Goal: Task Accomplishment & Management: Manage account settings

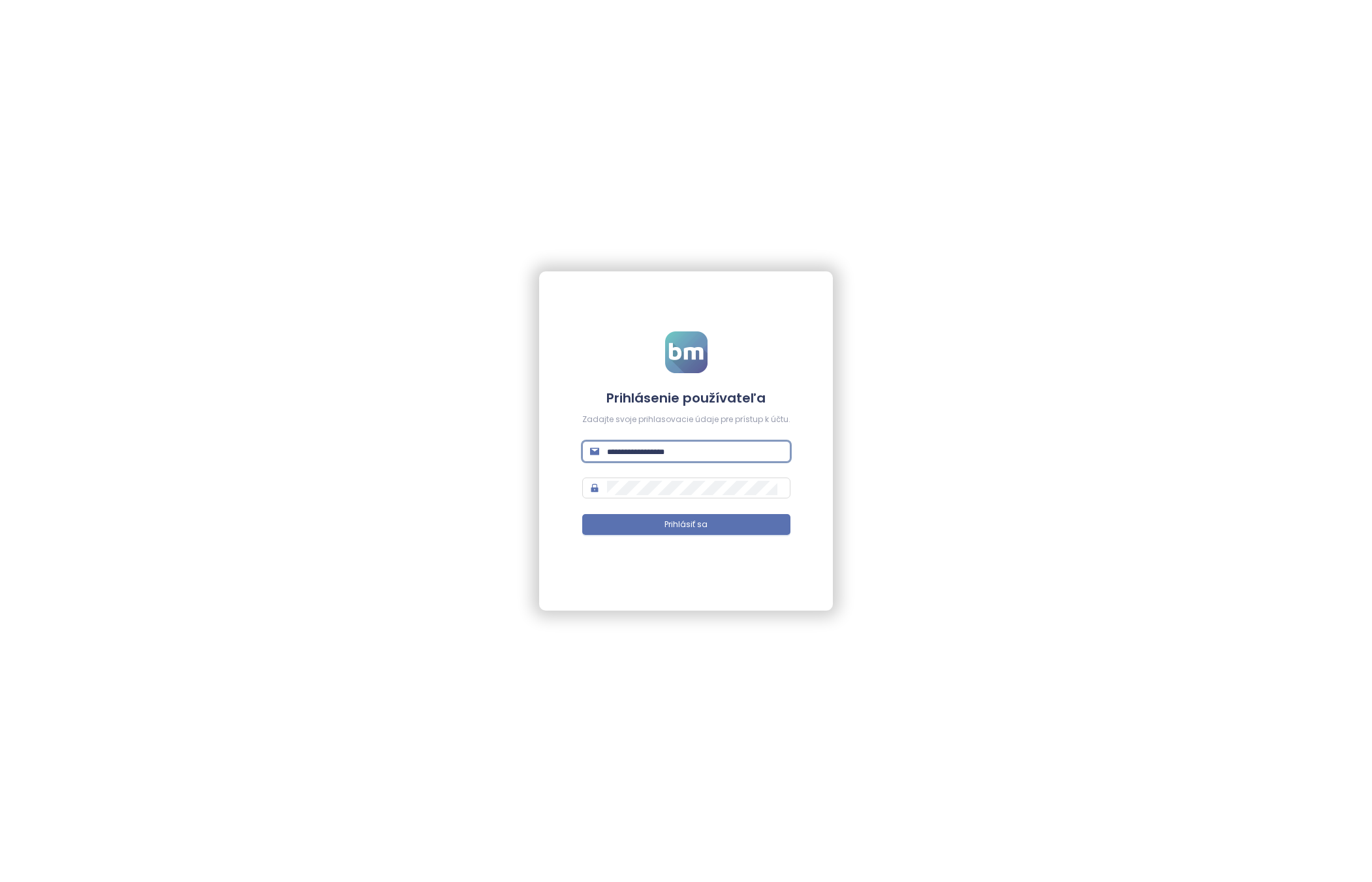
click at [635, 450] on input "text" at bounding box center [695, 451] width 176 height 14
paste input "**********"
type input "**********"
click at [469, 201] on div "**********" at bounding box center [686, 441] width 1372 height 882
click at [881, 453] on div "**********" at bounding box center [686, 441] width 1372 height 882
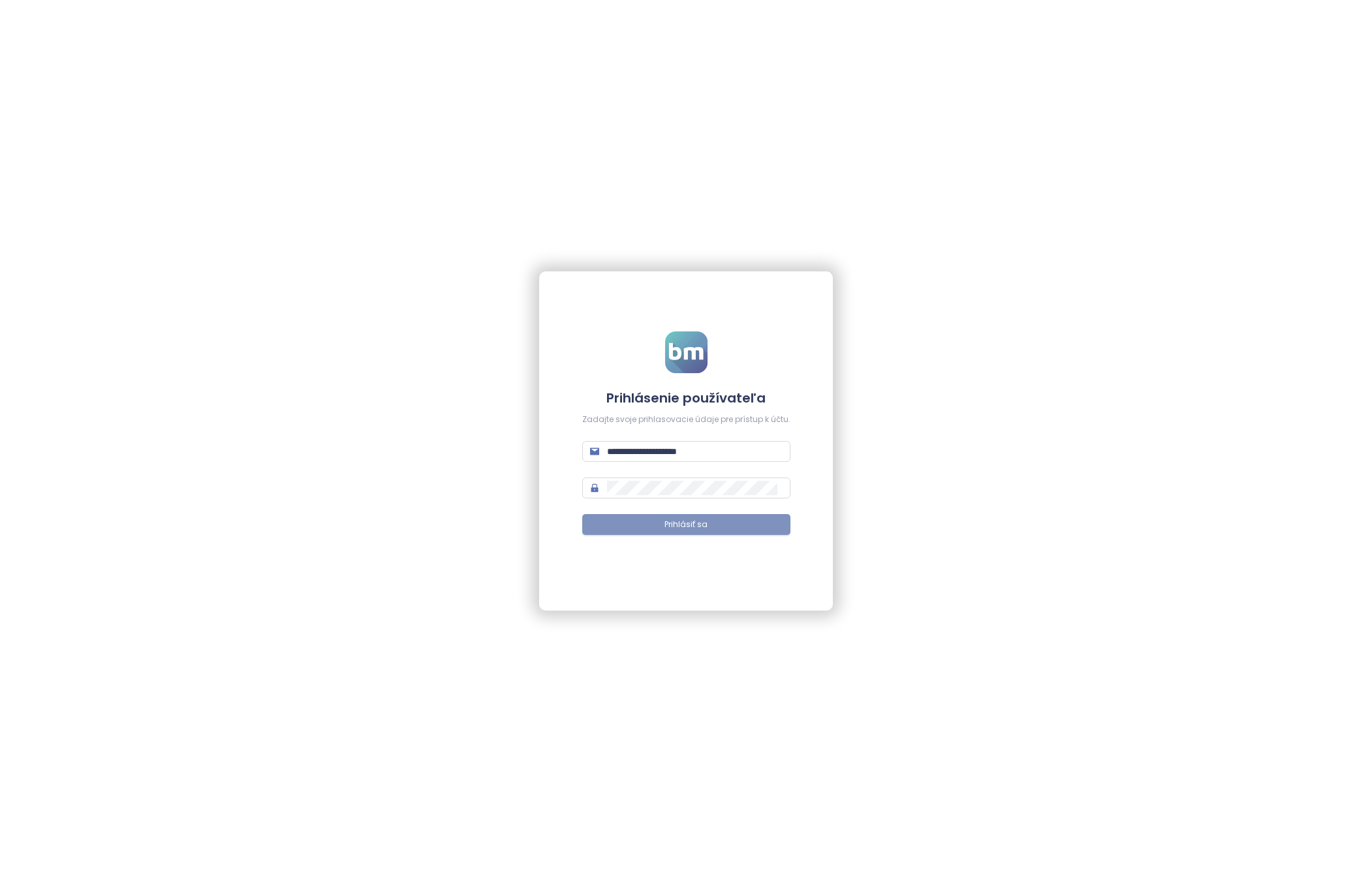
click at [735, 522] on button "Prihlásiť sa" at bounding box center [686, 524] width 208 height 21
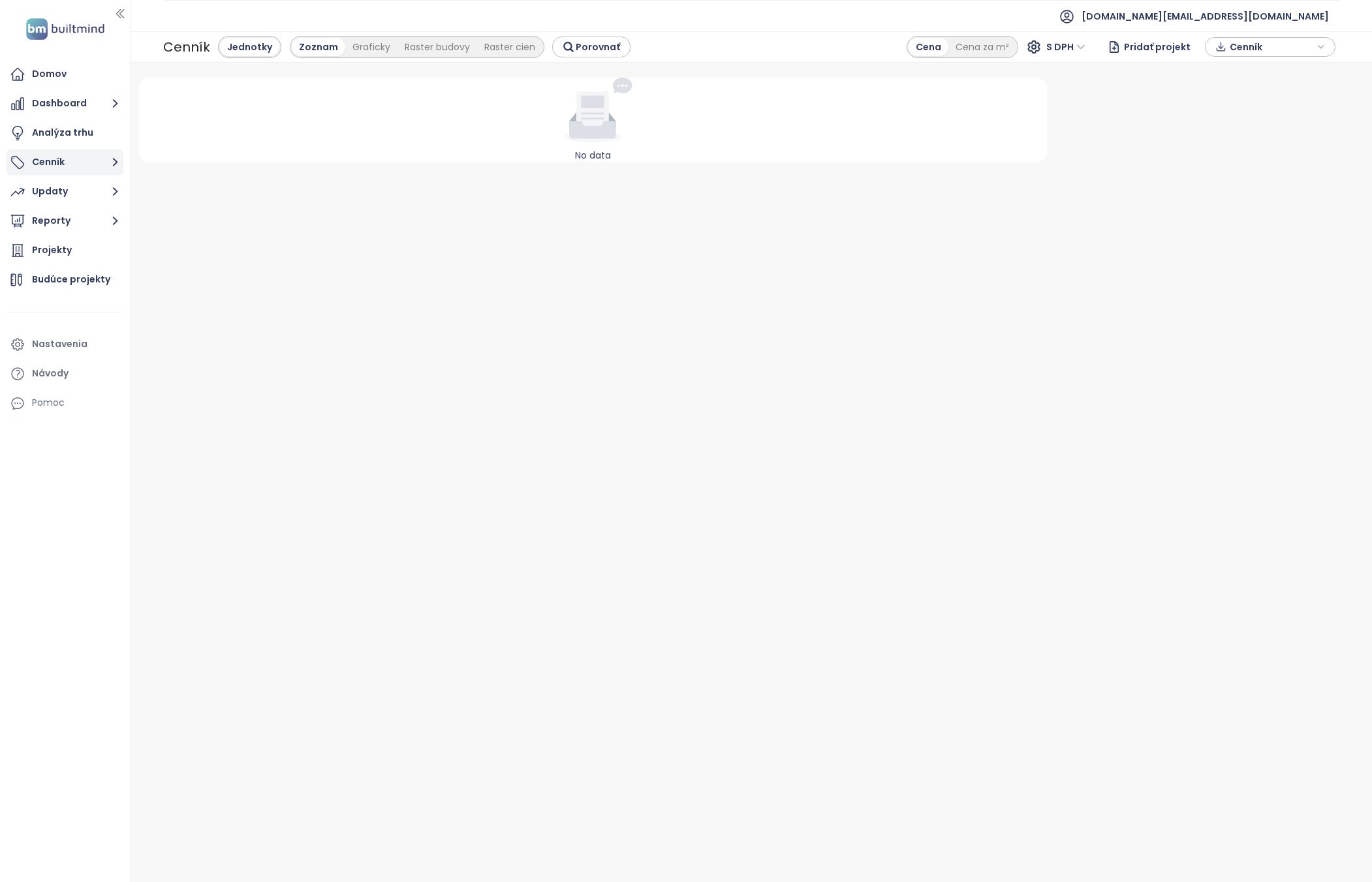
click at [86, 162] on button "Cenník" at bounding box center [65, 162] width 117 height 26
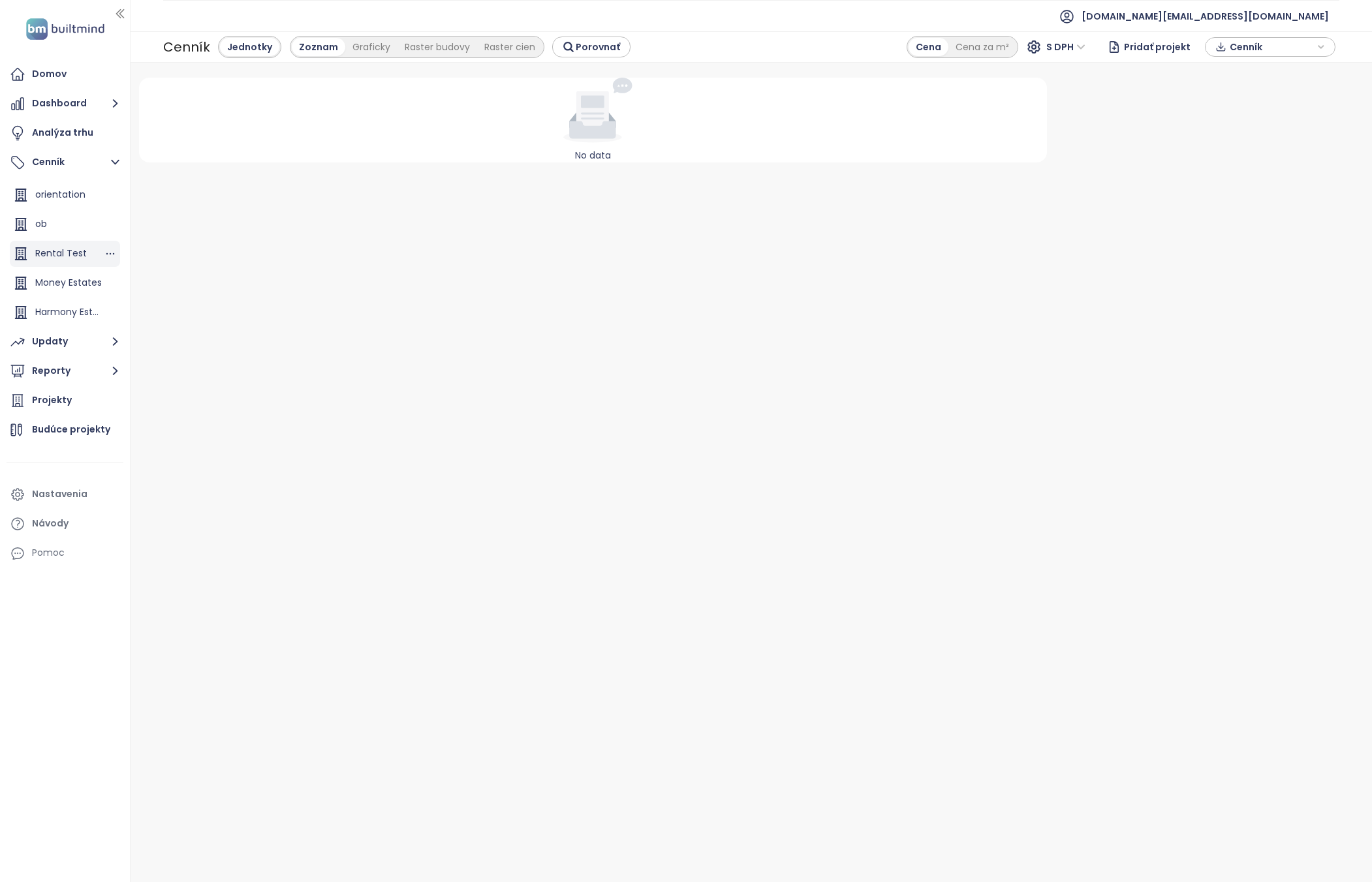
click at [67, 253] on div "Rental Test" at bounding box center [61, 254] width 52 height 16
click at [56, 284] on div "Money Estates" at bounding box center [68, 283] width 67 height 16
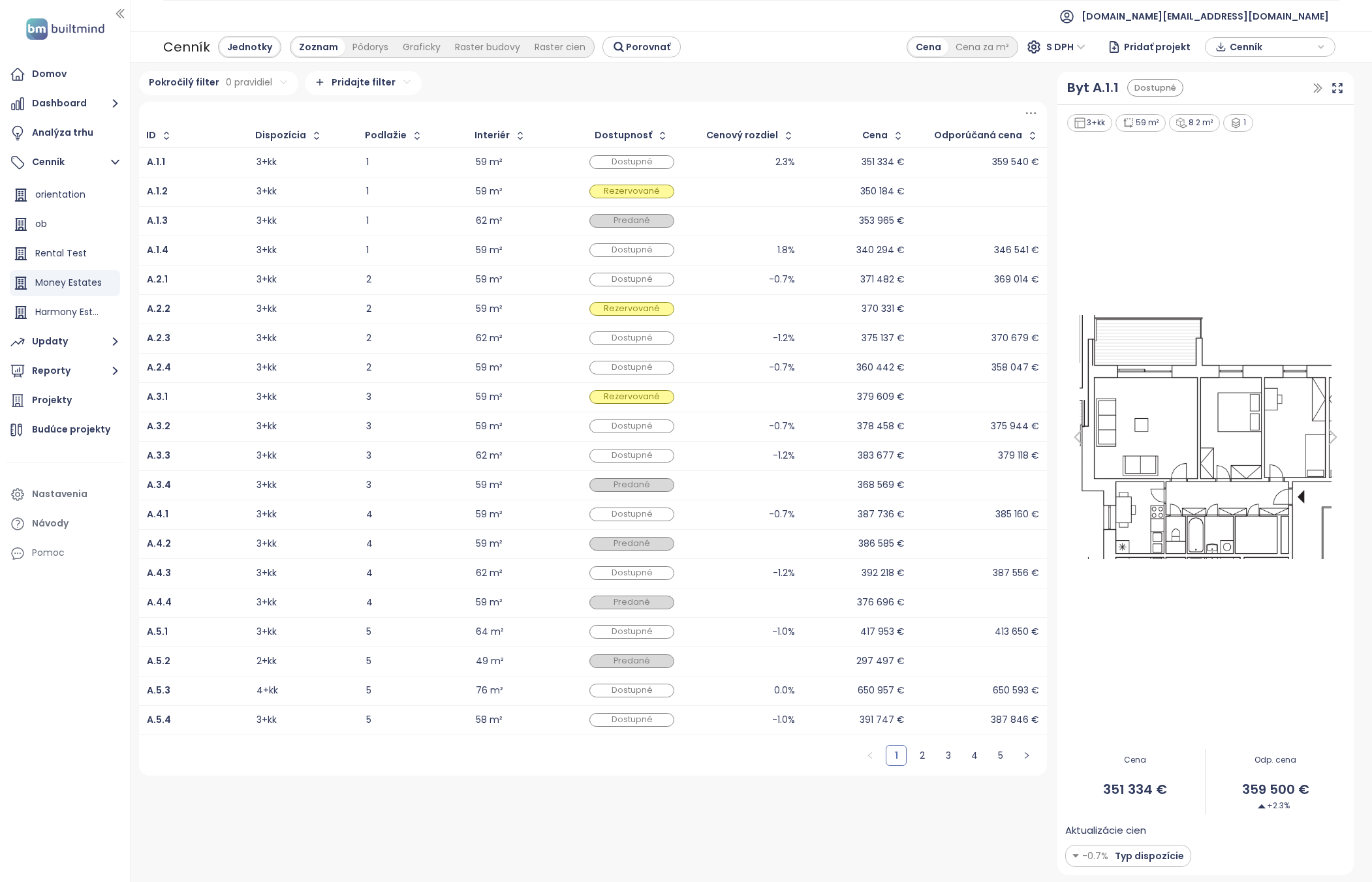
click at [1031, 115] on icon at bounding box center [1031, 113] width 16 height 16
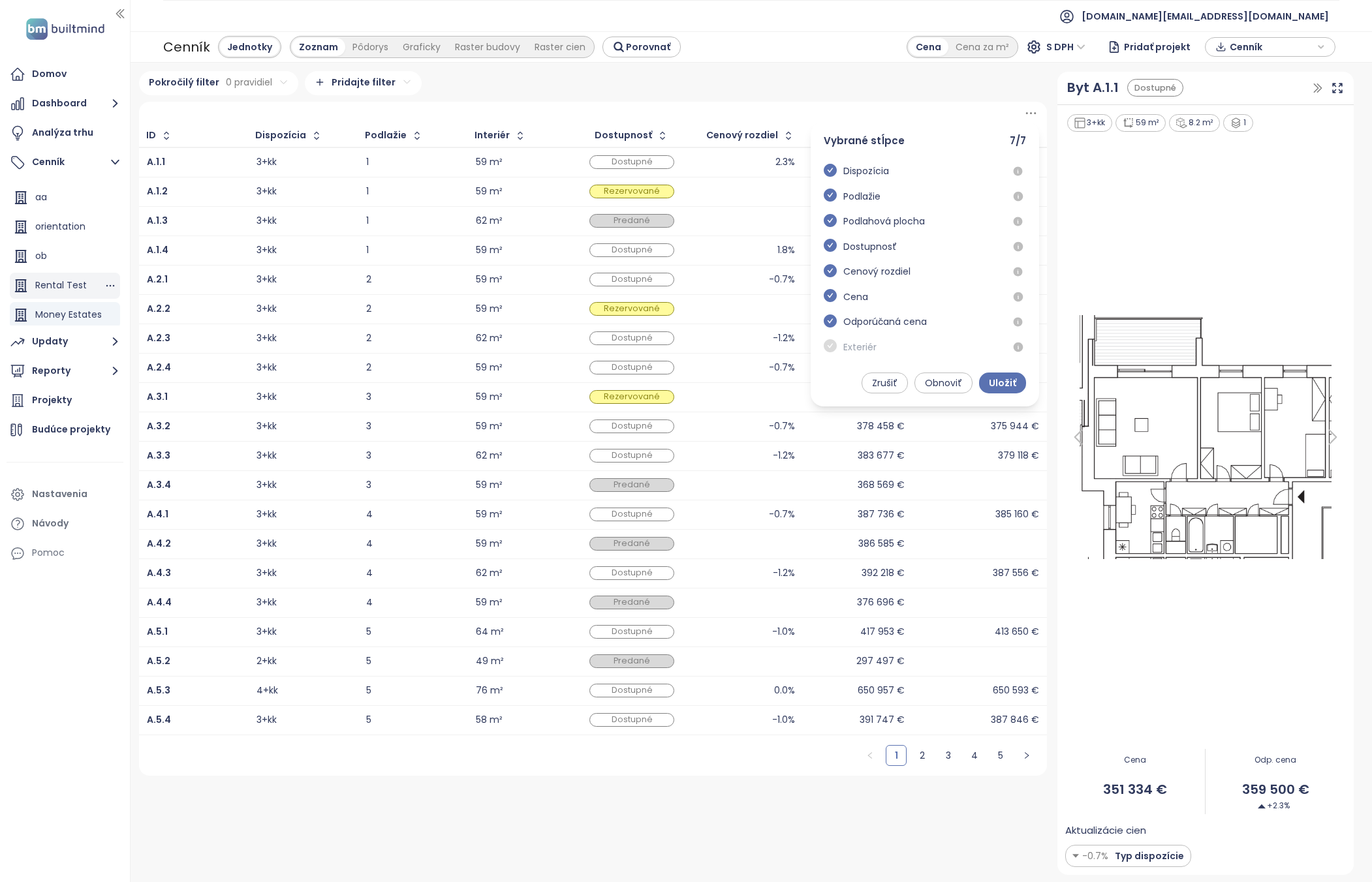
scroll to position [286, 0]
click at [808, 89] on div "Pokročilý filter 0 pravidiel Pridajte filter" at bounding box center [594, 83] width 909 height 24
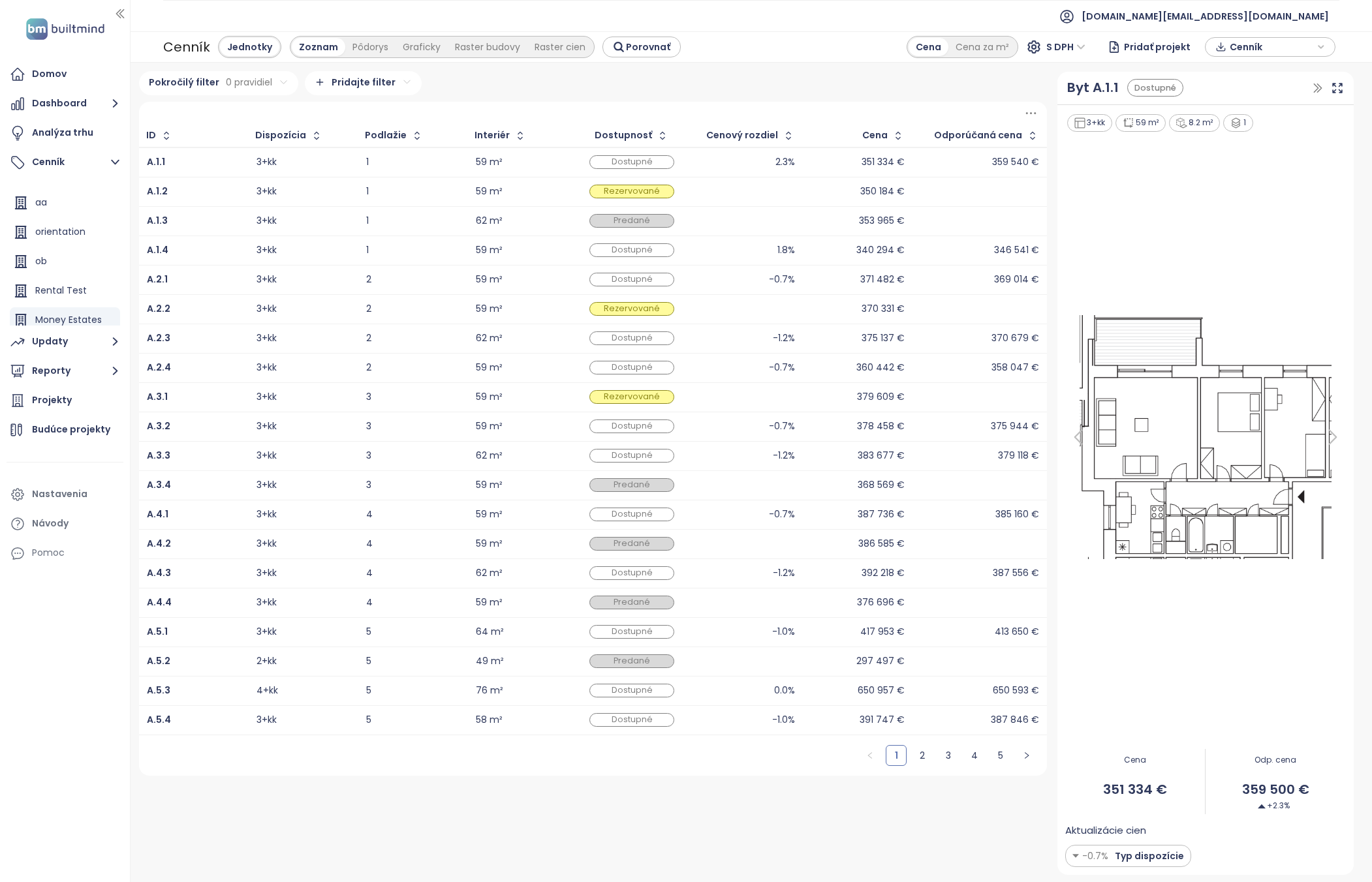
click at [1001, 131] on div "Odporúčaná cena" at bounding box center [978, 135] width 88 height 8
click at [1029, 112] on icon at bounding box center [1031, 113] width 16 height 16
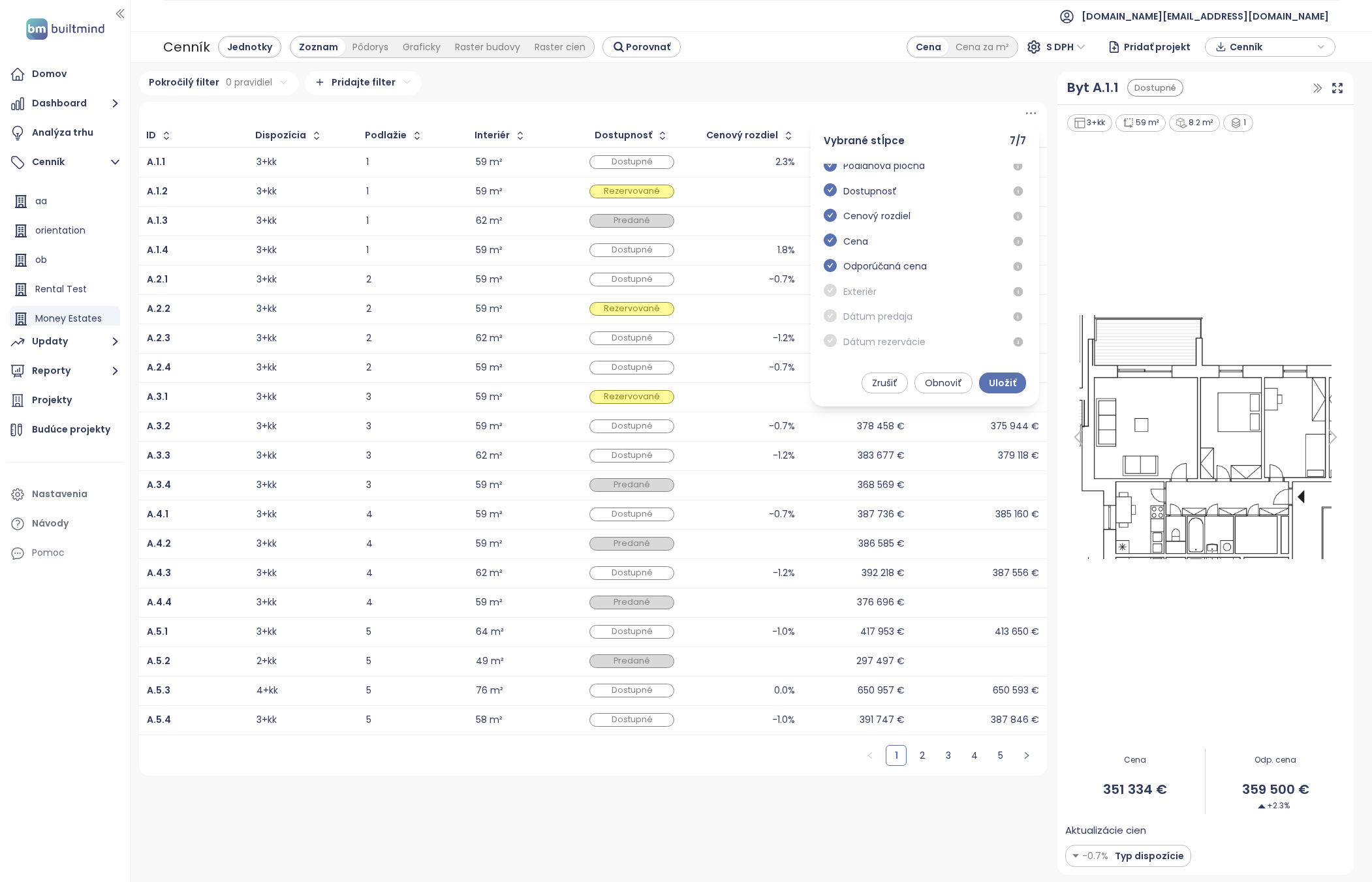
scroll to position [0, 0]
click at [615, 46] on icon "button" at bounding box center [618, 46] width 8 height 8
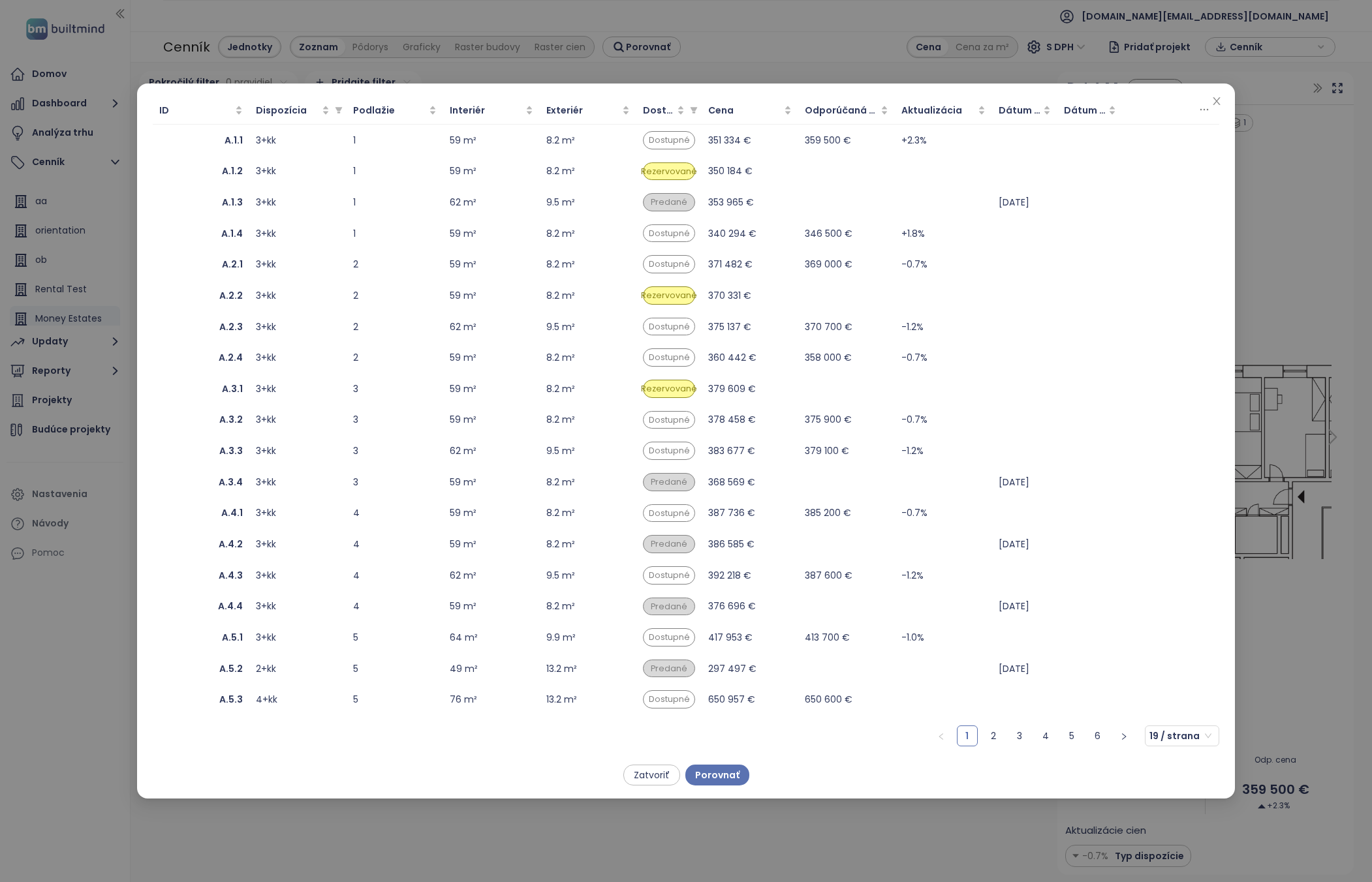
click at [1197, 113] on th at bounding box center [1171, 110] width 97 height 28
click at [1201, 109] on icon at bounding box center [1204, 109] width 7 height 1
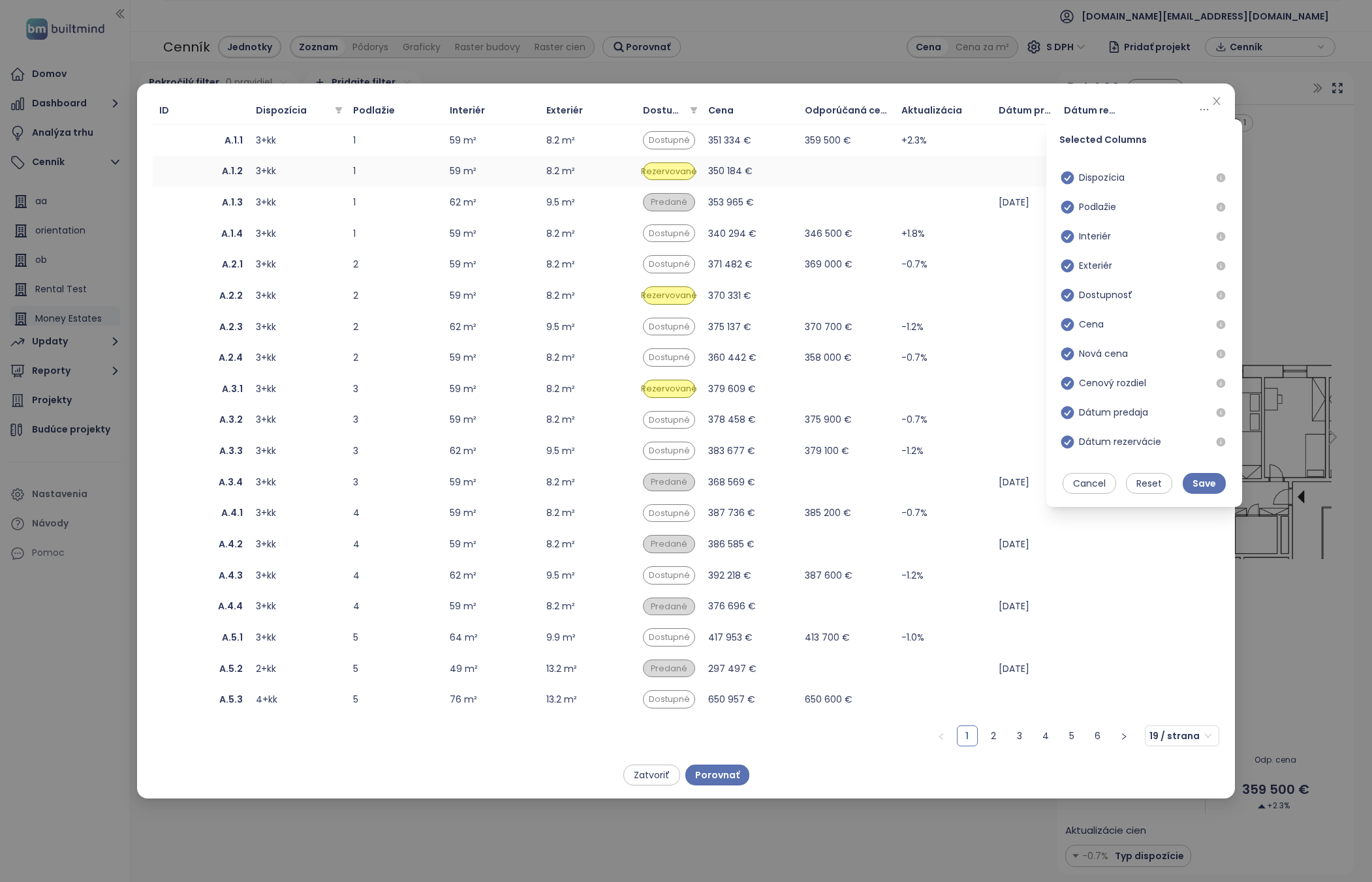
click at [970, 158] on td at bounding box center [943, 171] width 97 height 31
click at [1216, 103] on icon "close" at bounding box center [1216, 101] width 10 height 10
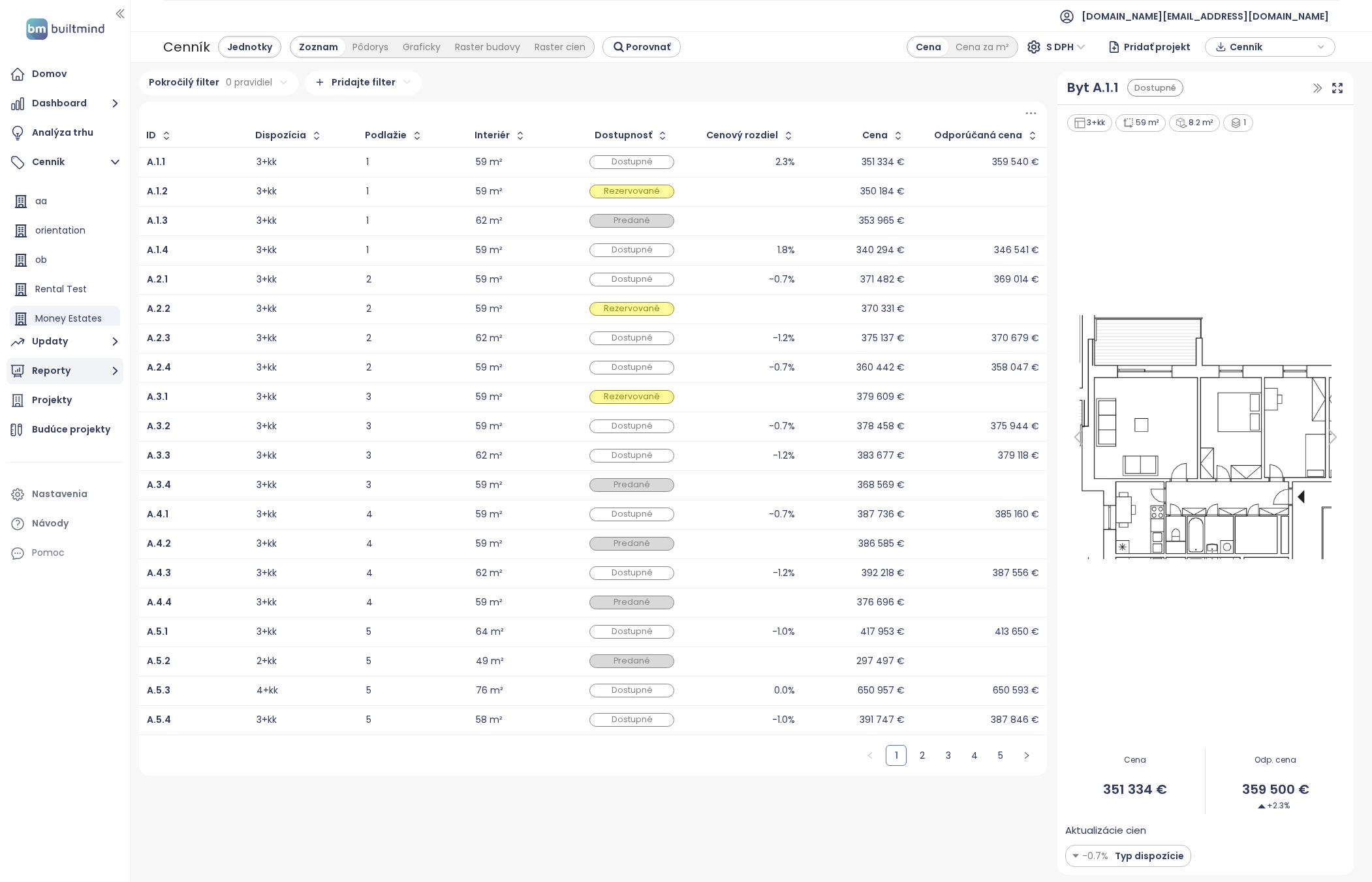
click at [82, 379] on button "Reporty" at bounding box center [65, 371] width 117 height 26
click at [68, 225] on button "Reporty" at bounding box center [65, 221] width 117 height 26
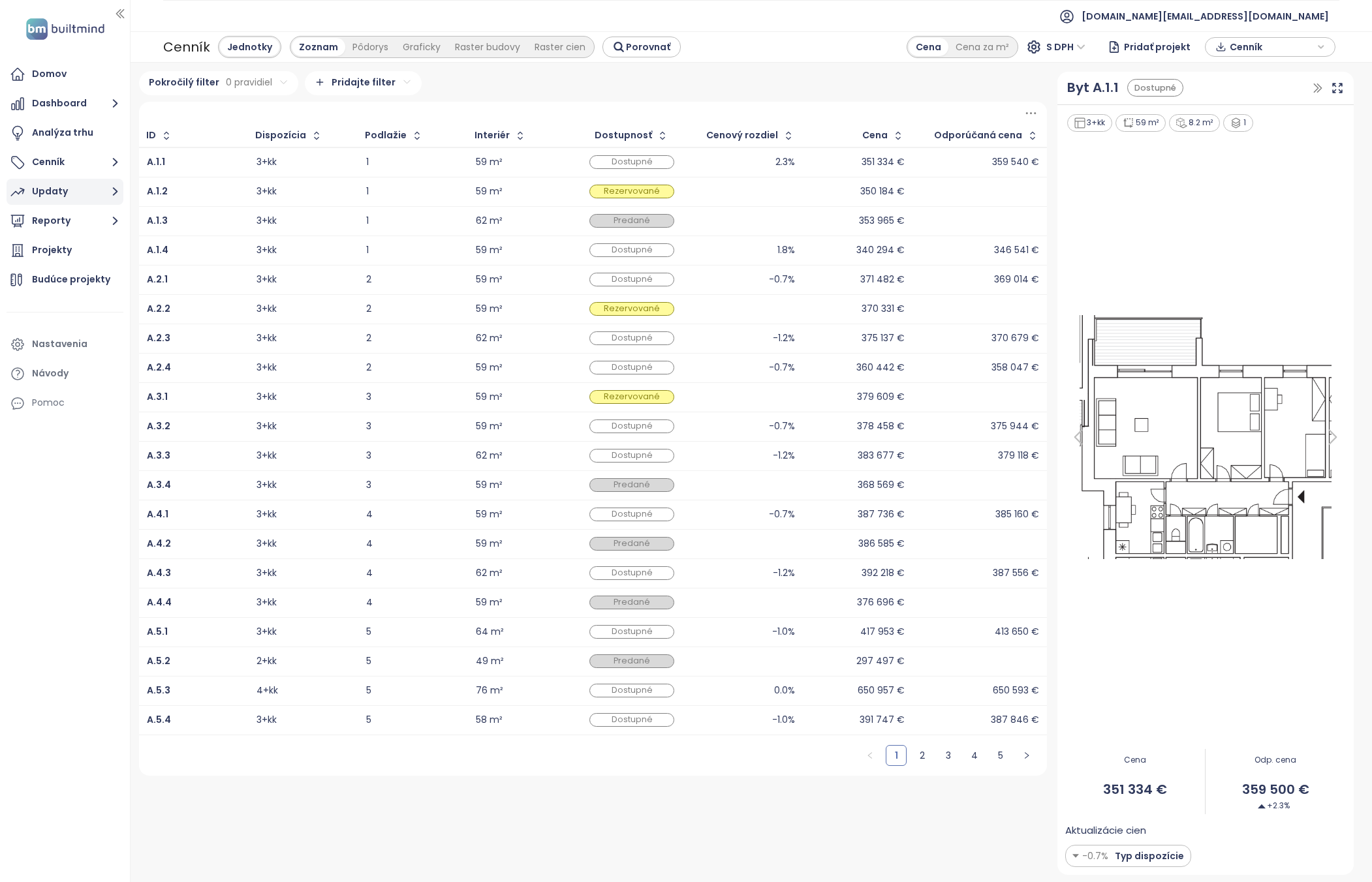
click at [70, 196] on button "Updaty" at bounding box center [65, 192] width 117 height 26
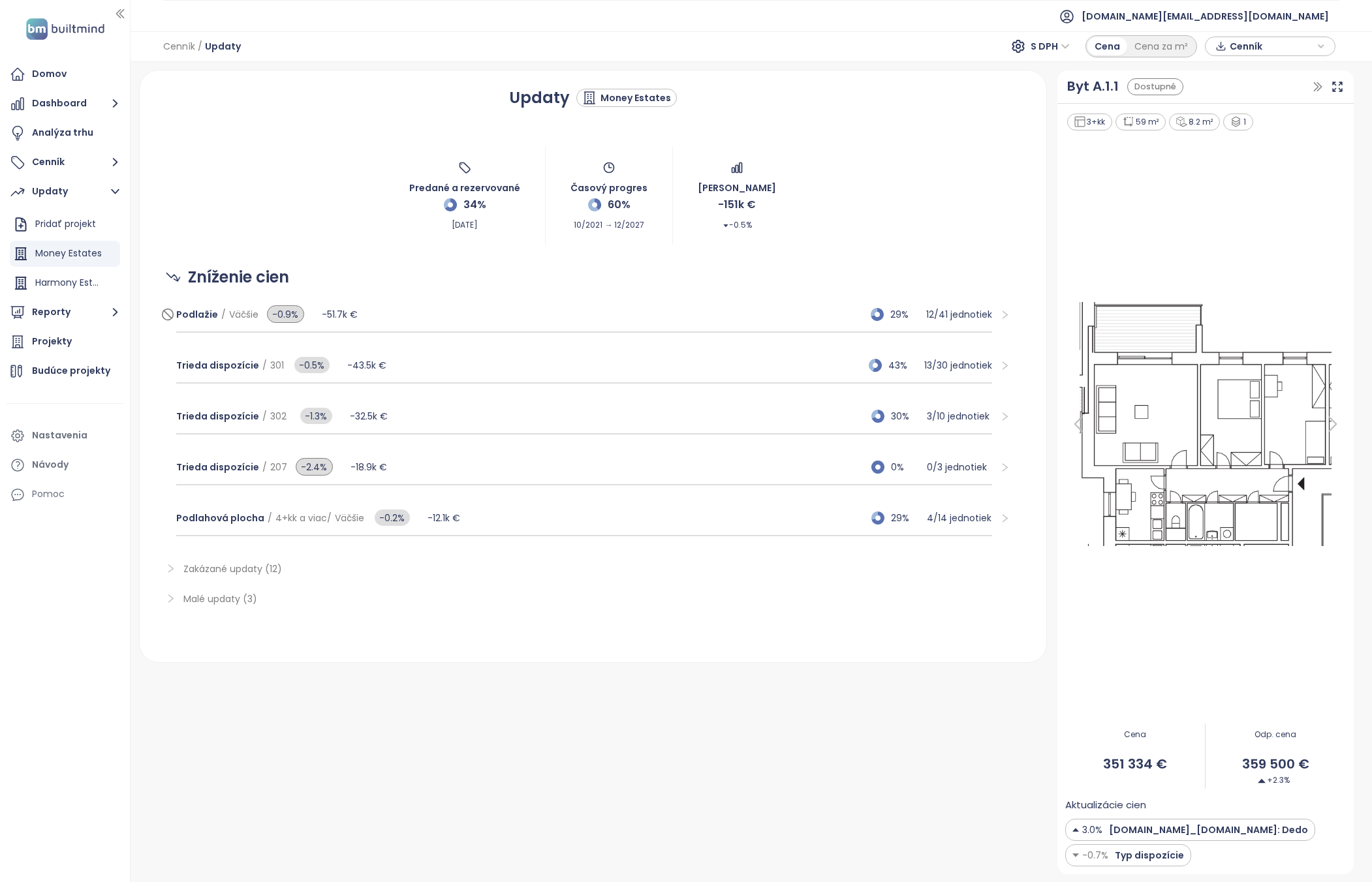
click at [960, 313] on p "12 / 41 jednotiek" at bounding box center [959, 314] width 66 height 14
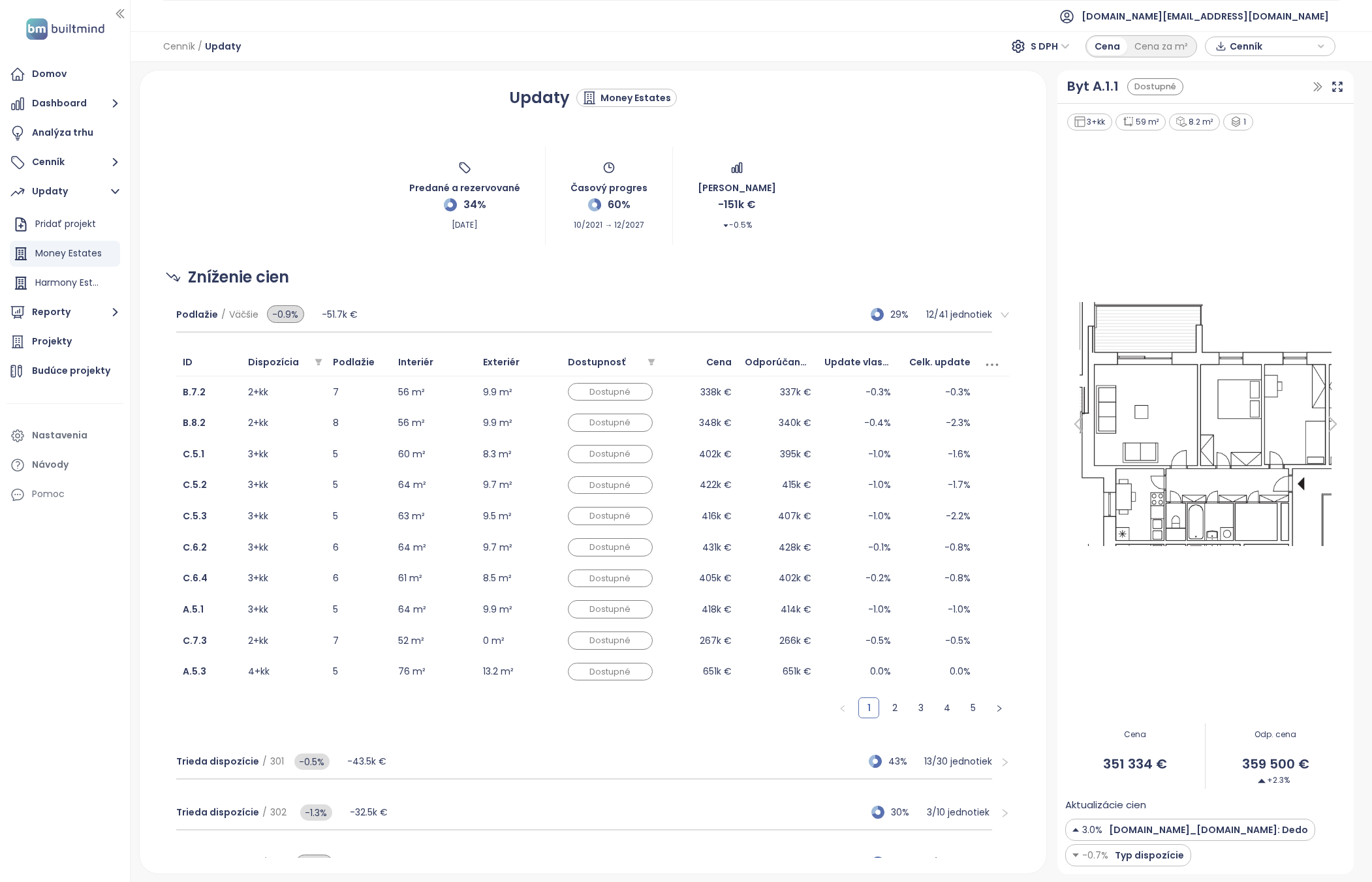
click at [982, 363] on icon at bounding box center [992, 364] width 19 height 19
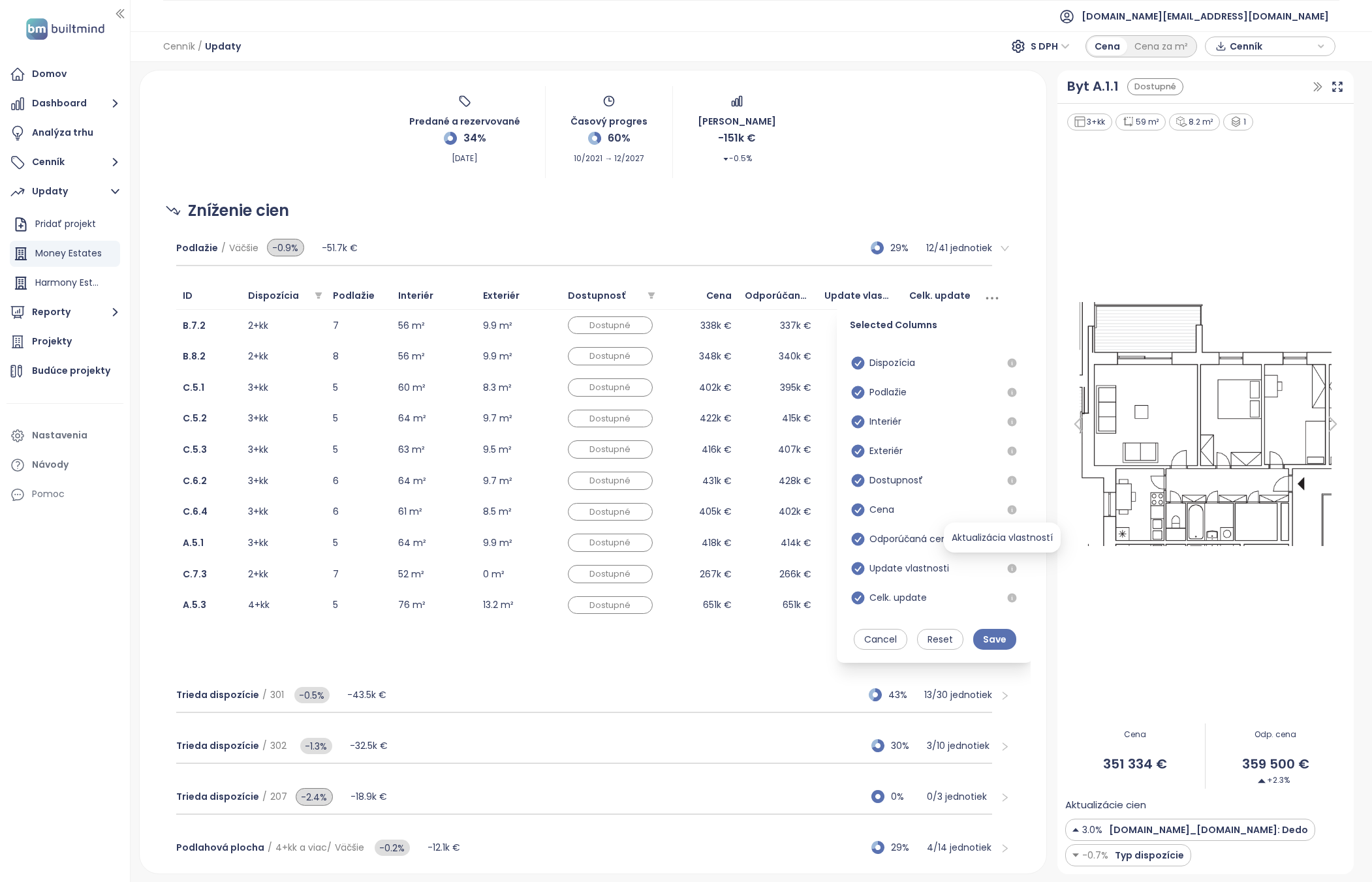
scroll to position [66, 0]
click at [987, 299] on icon at bounding box center [992, 299] width 11 height 1
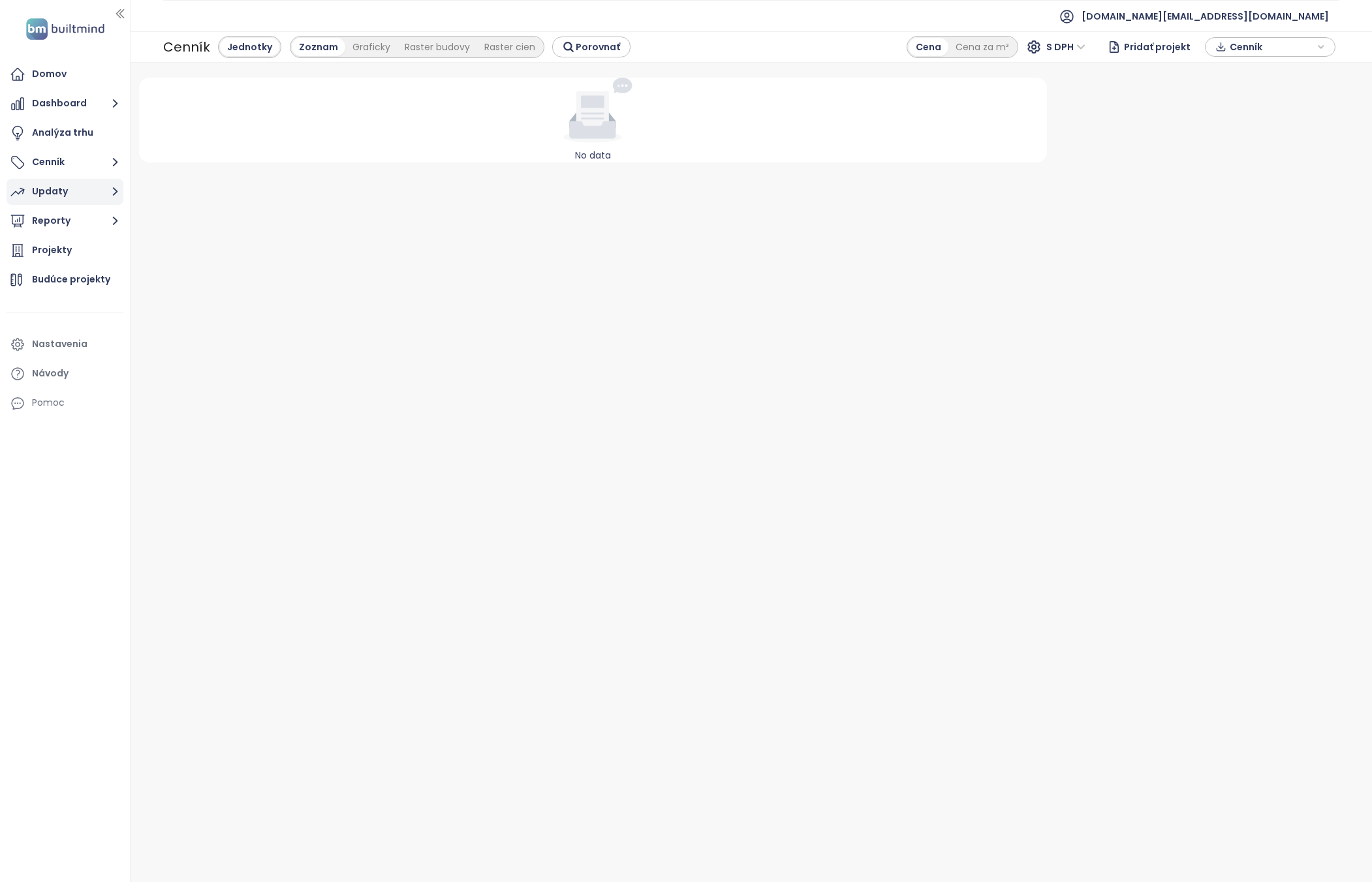
click at [88, 190] on button "Updaty" at bounding box center [65, 192] width 117 height 26
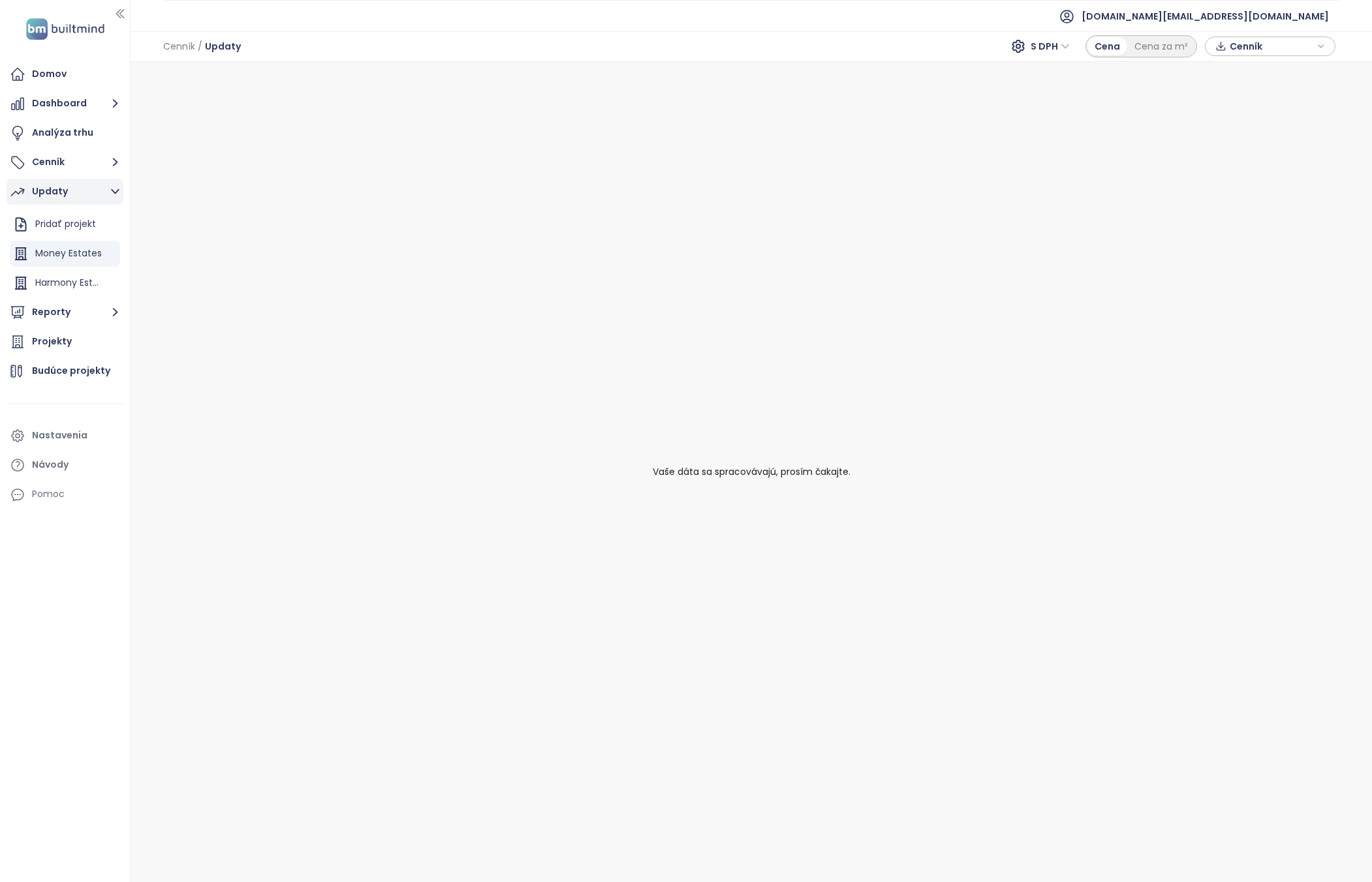
click at [87, 191] on button "Updaty" at bounding box center [65, 192] width 117 height 26
click at [93, 166] on button "Cenník" at bounding box center [65, 162] width 117 height 26
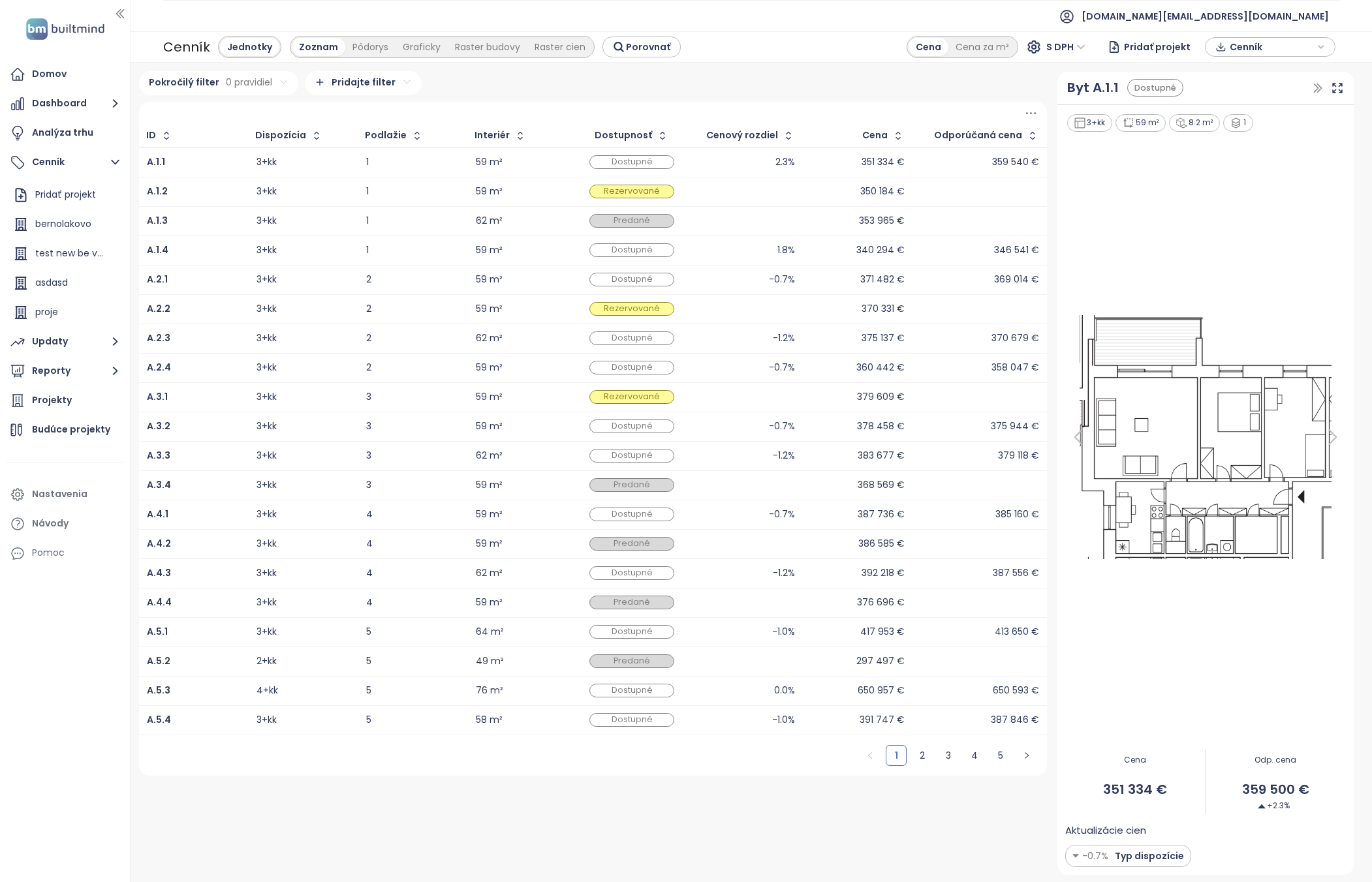
scroll to position [1, 0]
click at [1311, 145] on div at bounding box center [1205, 437] width 280 height 608
click at [1035, 110] on icon at bounding box center [1031, 113] width 16 height 16
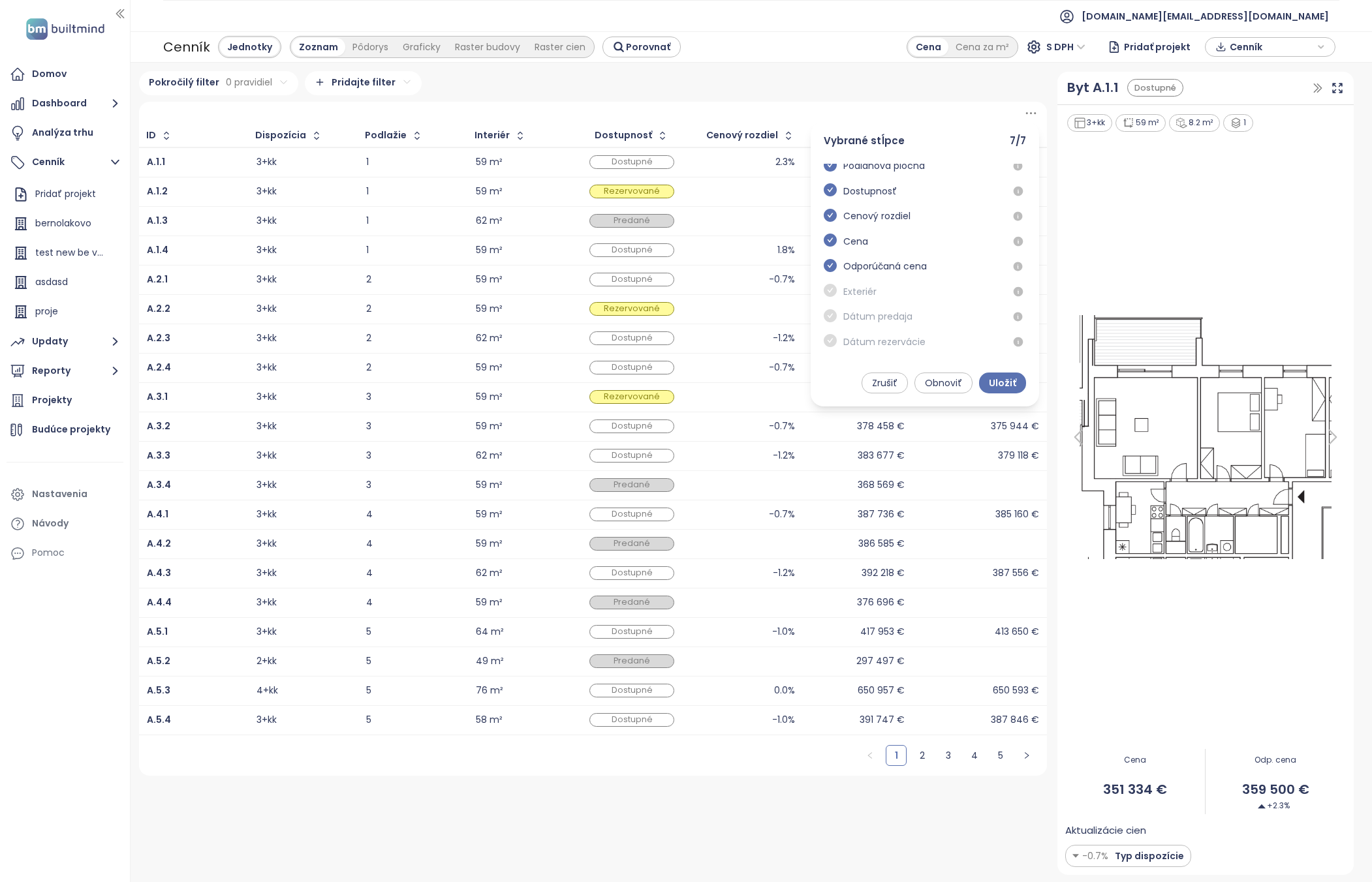
scroll to position [0, 0]
click at [1031, 120] on icon at bounding box center [1031, 113] width 16 height 16
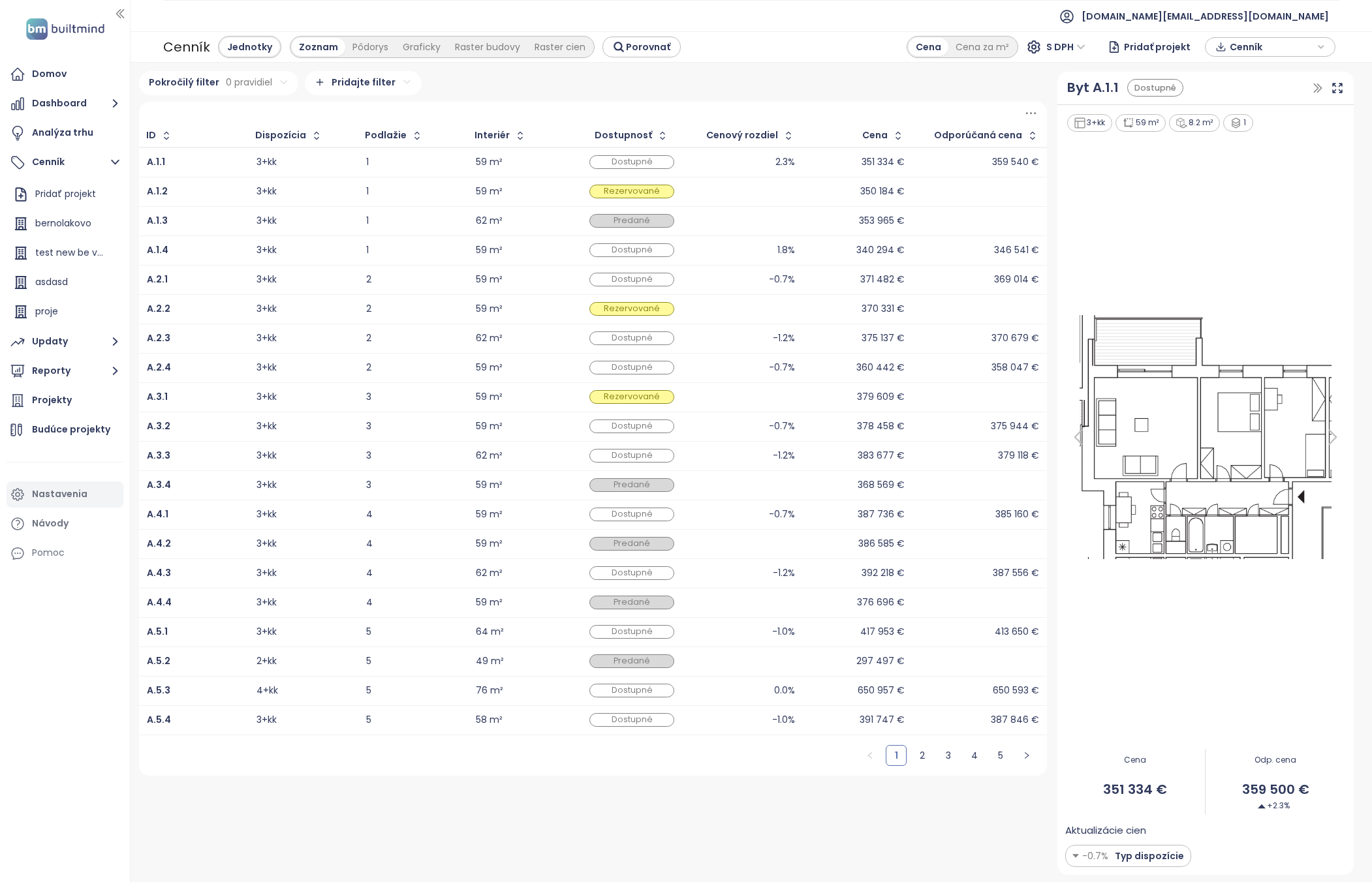
click at [48, 486] on div "Nastavenia" at bounding box center [65, 494] width 117 height 26
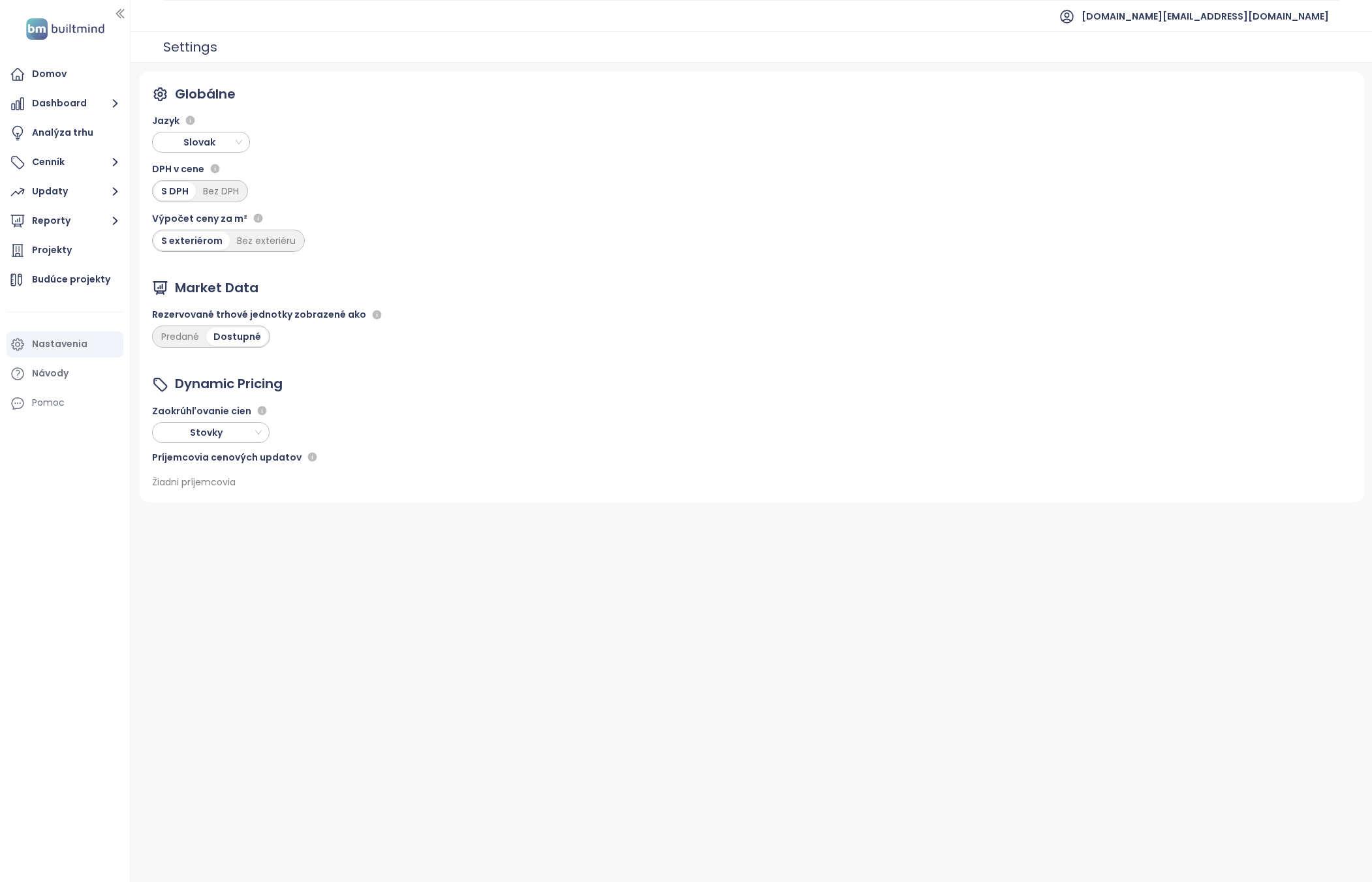
drag, startPoint x: 220, startPoint y: 125, endPoint x: 219, endPoint y: 133, distance: 8.1
click at [220, 125] on div "Jazyk" at bounding box center [228, 120] width 153 height 16
click at [219, 137] on span "Slovak" at bounding box center [202, 142] width 91 height 19
